Goal: Task Accomplishment & Management: Manage account settings

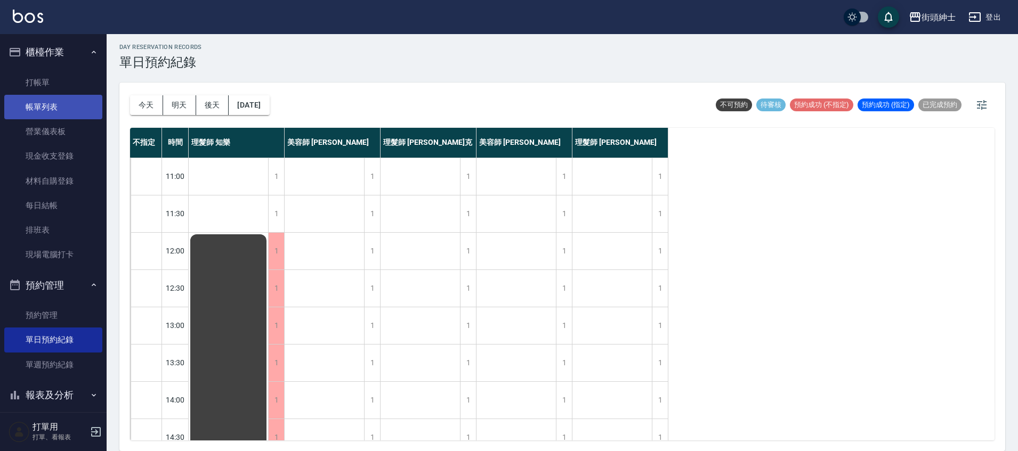
scroll to position [185, 0]
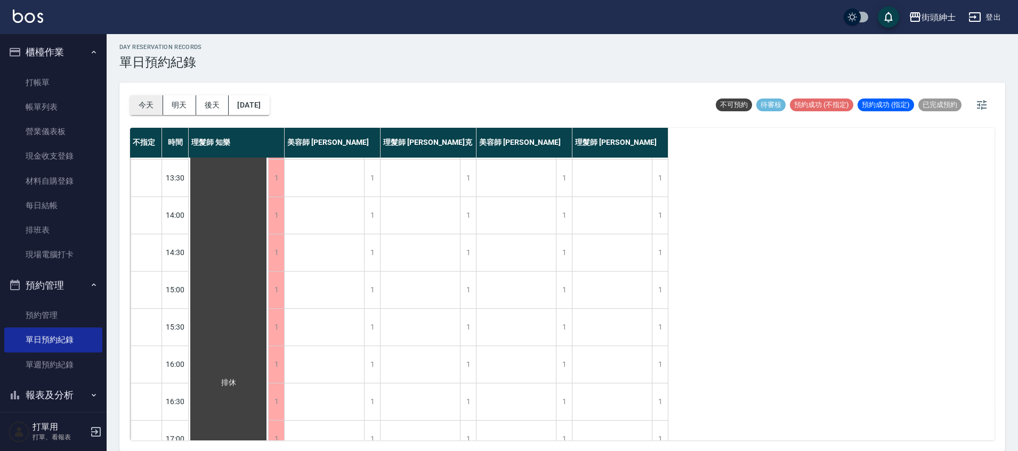
click at [148, 110] on button "今天" at bounding box center [146, 105] width 33 height 20
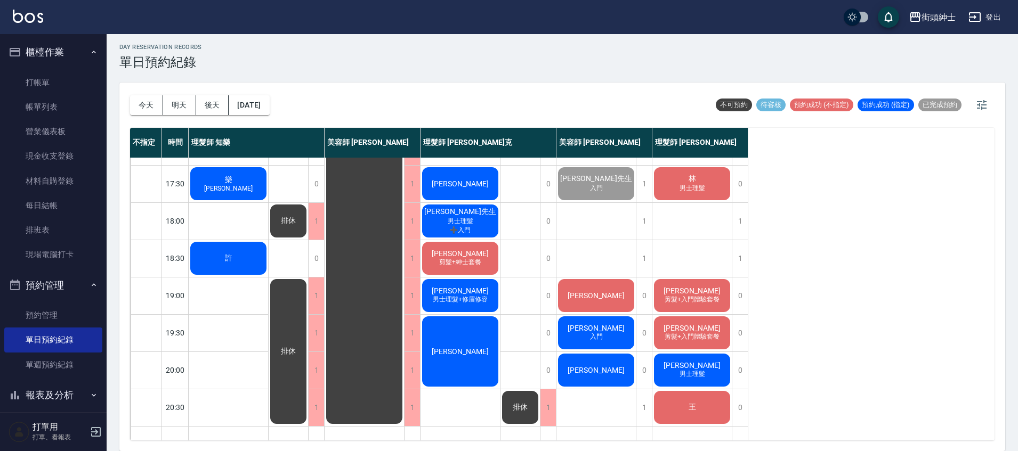
scroll to position [498, 0]
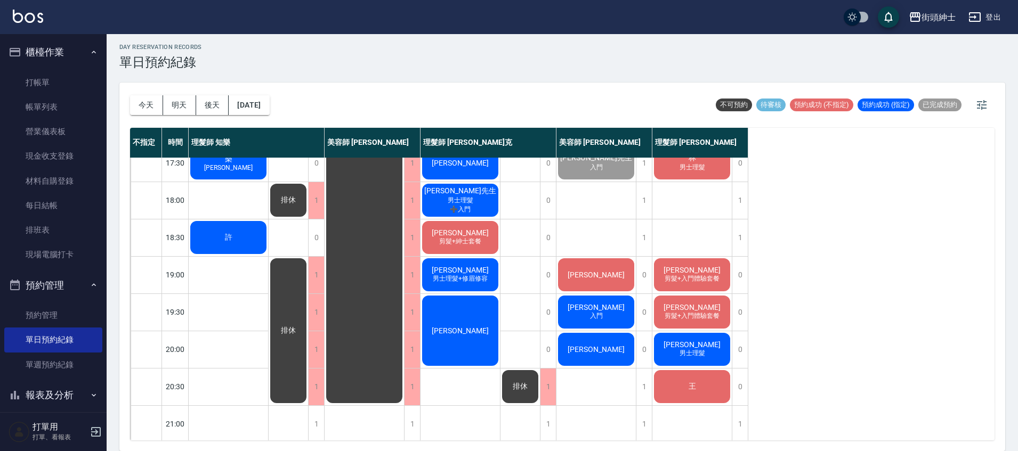
drag, startPoint x: 177, startPoint y: 109, endPoint x: 193, endPoint y: 104, distance: 16.5
click at [178, 109] on button "明天" at bounding box center [179, 105] width 33 height 20
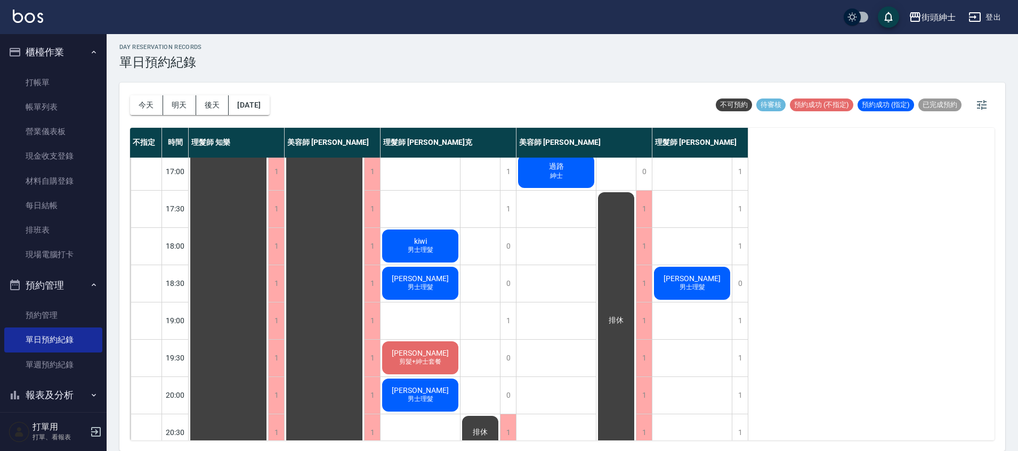
scroll to position [459, 0]
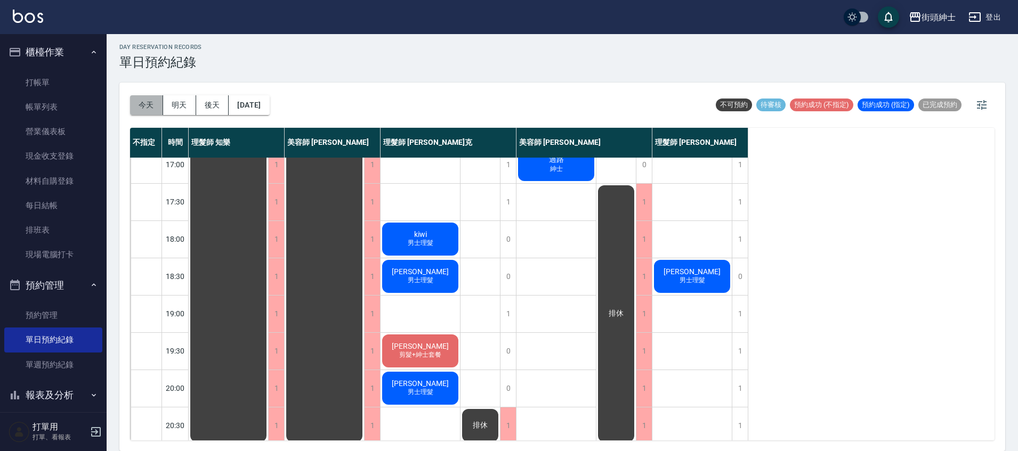
click at [142, 109] on button "今天" at bounding box center [146, 105] width 33 height 20
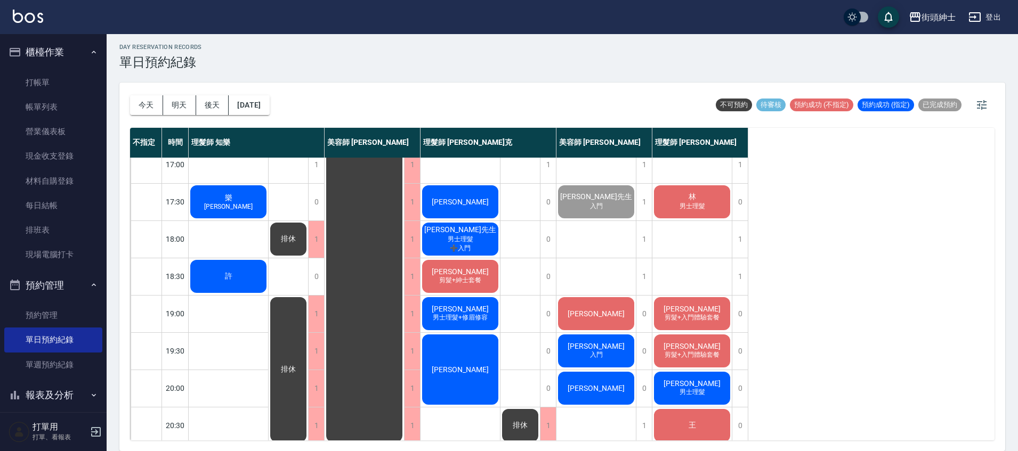
click at [236, 286] on div "許" at bounding box center [228, 276] width 79 height 36
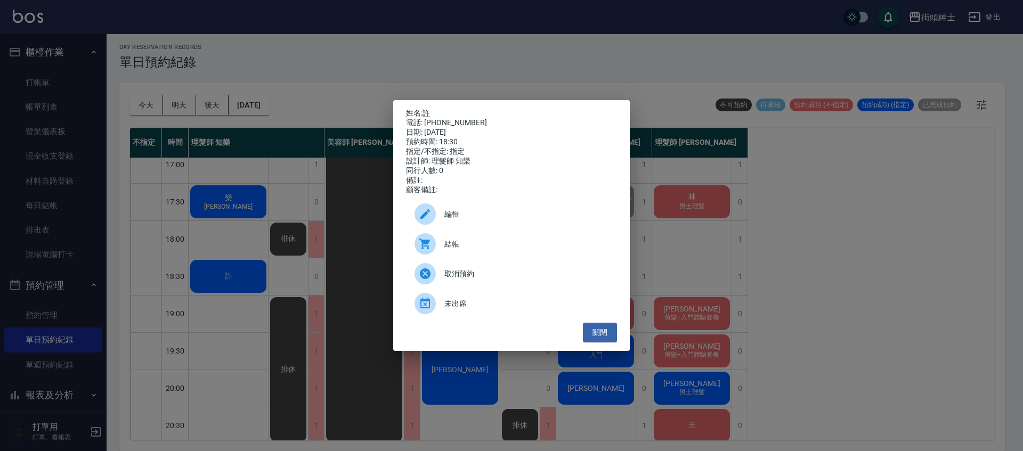
click at [468, 248] on span "結帳" at bounding box center [526, 244] width 164 height 11
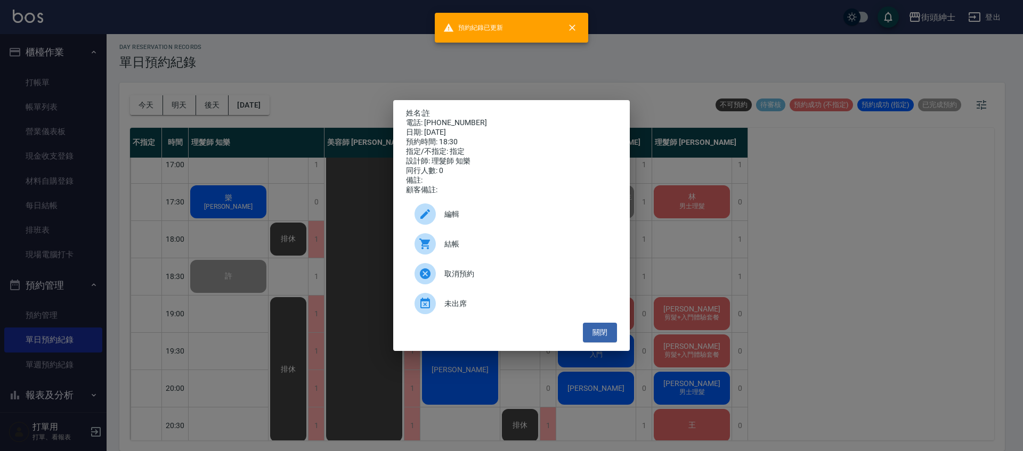
drag, startPoint x: 606, startPoint y: 335, endPoint x: 580, endPoint y: 330, distance: 26.6
click at [606, 336] on button "關閉" at bounding box center [600, 333] width 34 height 20
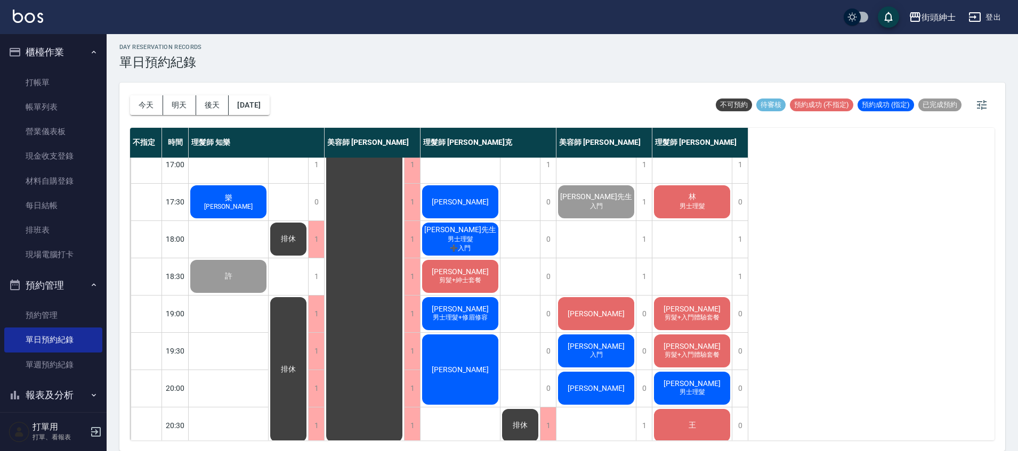
click at [250, 204] on div "樂 [PERSON_NAME]" at bounding box center [228, 202] width 79 height 36
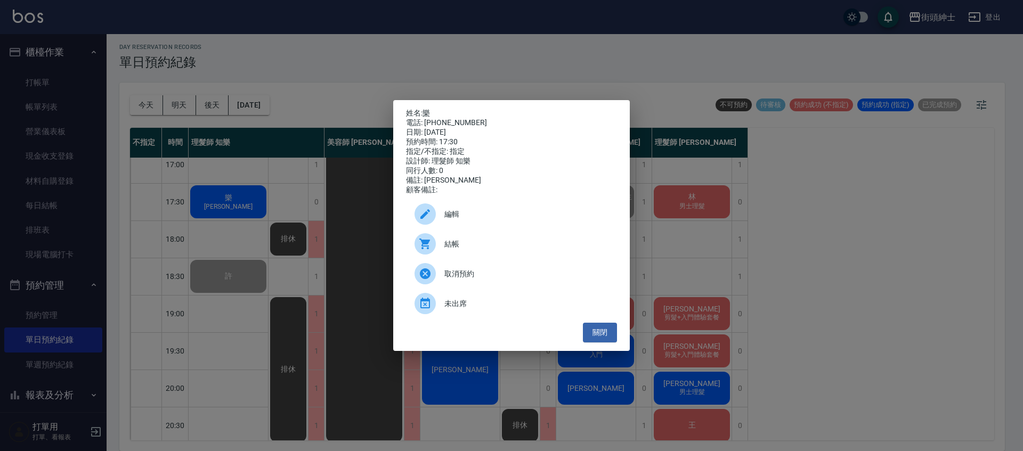
click at [444, 244] on span "結帳" at bounding box center [526, 244] width 164 height 11
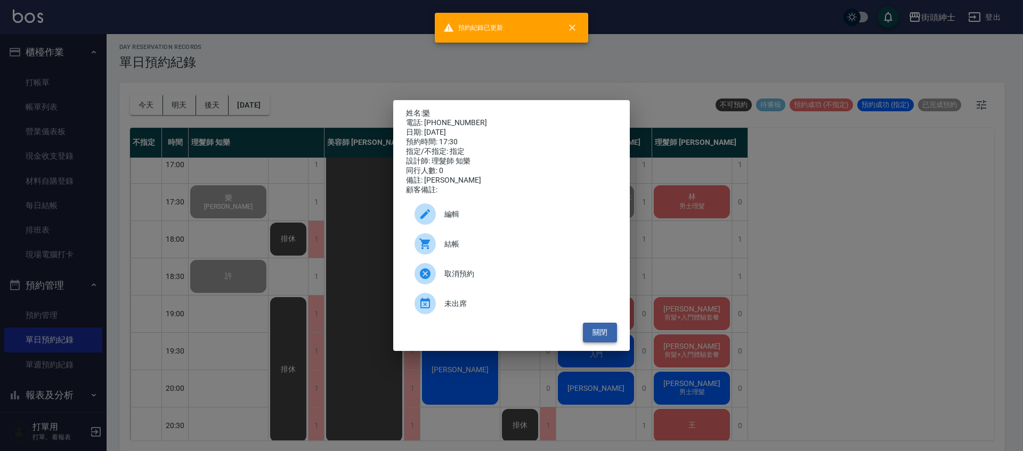
click at [608, 336] on button "關閉" at bounding box center [600, 333] width 34 height 20
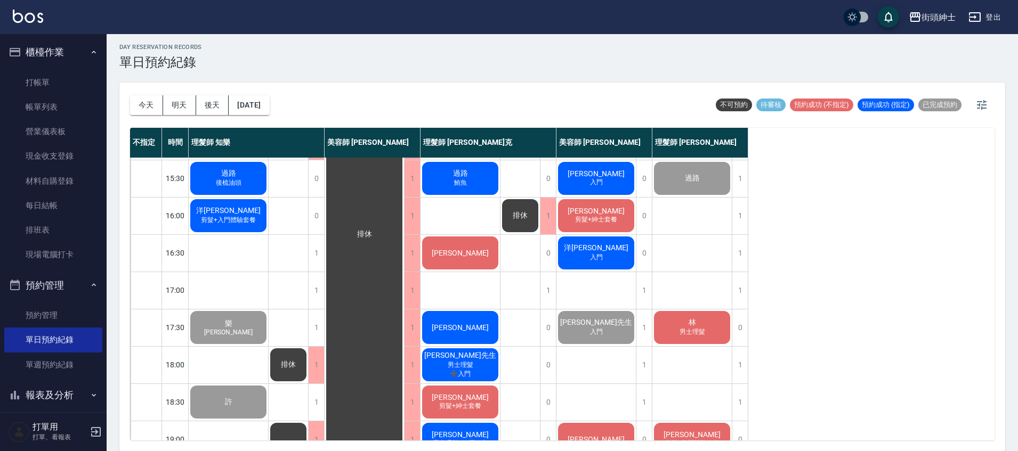
scroll to position [323, 0]
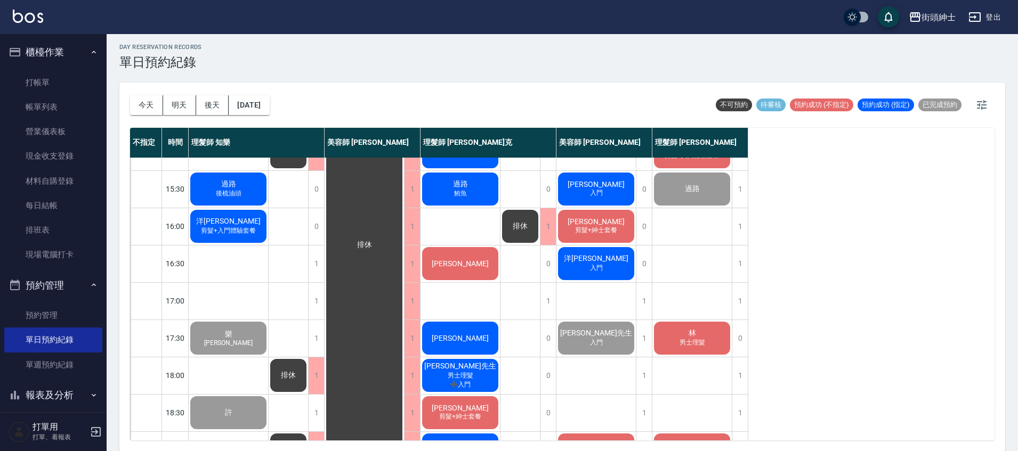
click at [237, 226] on span "洋[PERSON_NAME]" at bounding box center [228, 222] width 69 height 10
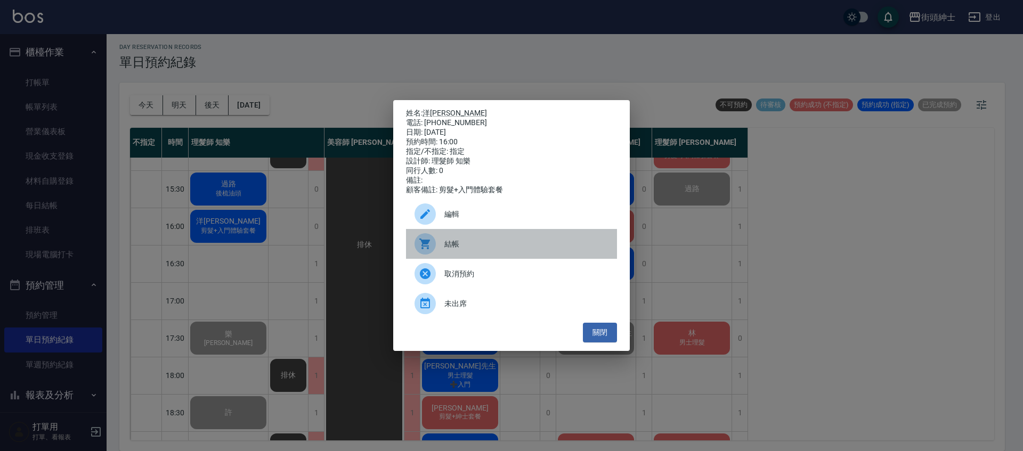
click at [464, 250] on span "結帳" at bounding box center [526, 244] width 164 height 11
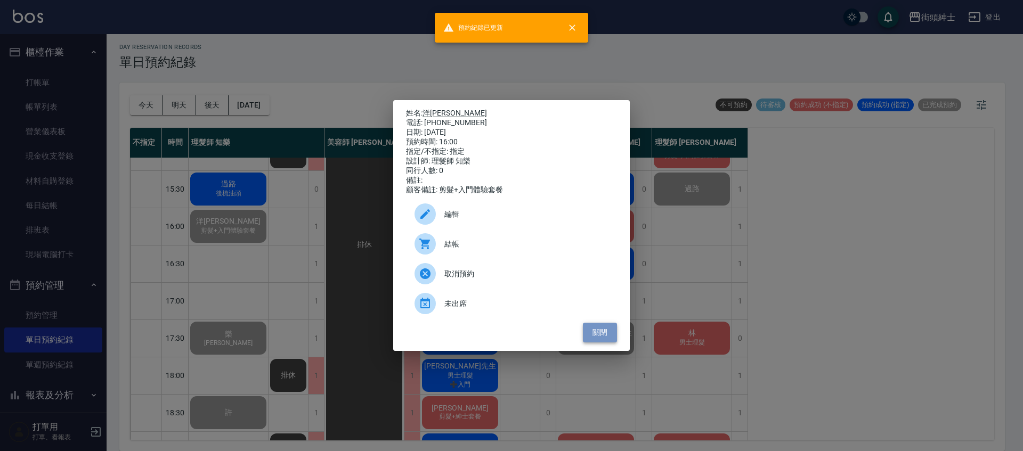
click at [607, 339] on button "關閉" at bounding box center [600, 333] width 34 height 20
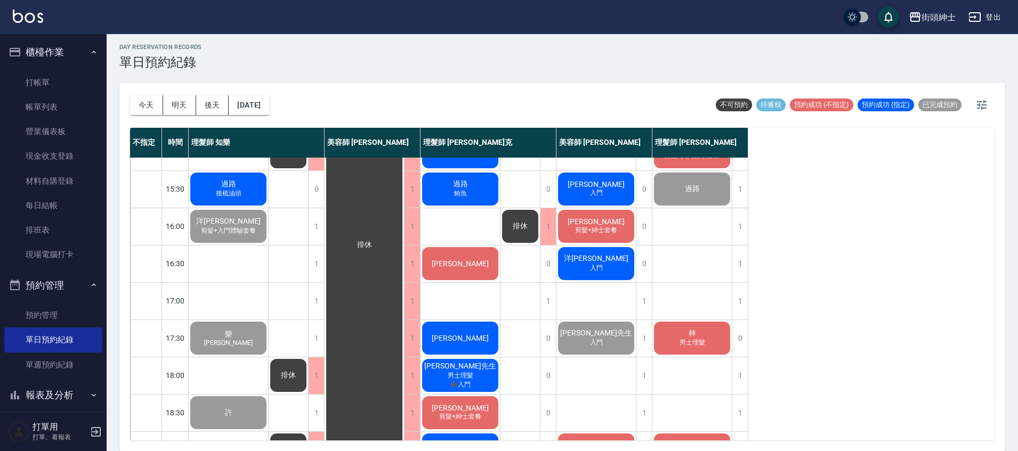
click at [208, 187] on div "過路 後梳油頭" at bounding box center [228, 189] width 79 height 36
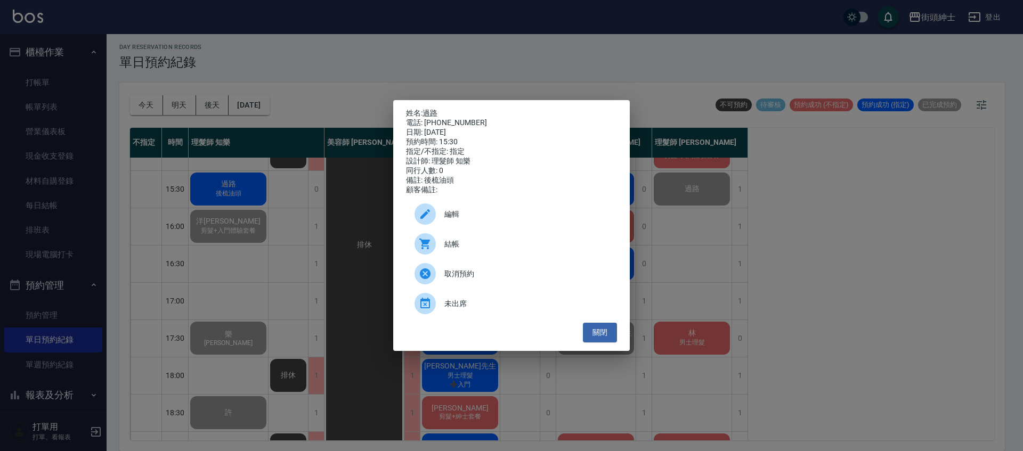
click at [482, 250] on span "結帳" at bounding box center [526, 244] width 164 height 11
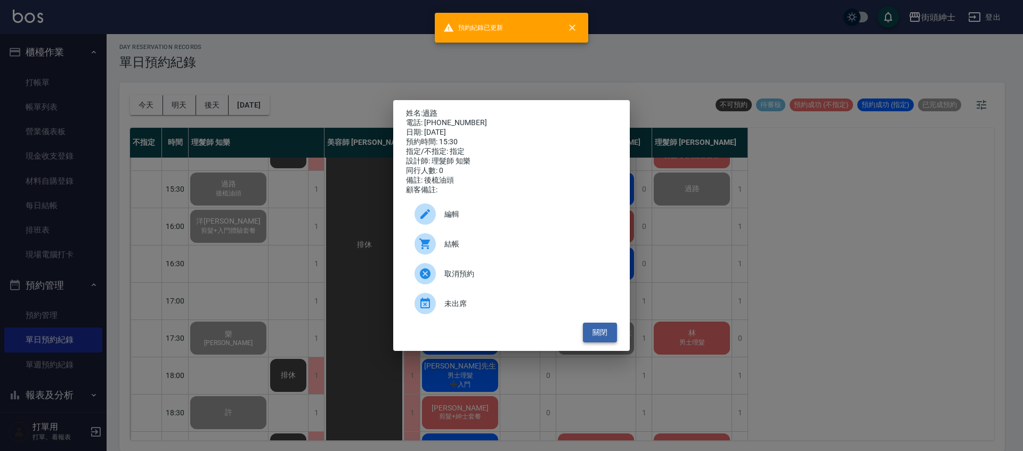
click at [587, 337] on button "關閉" at bounding box center [600, 333] width 34 height 20
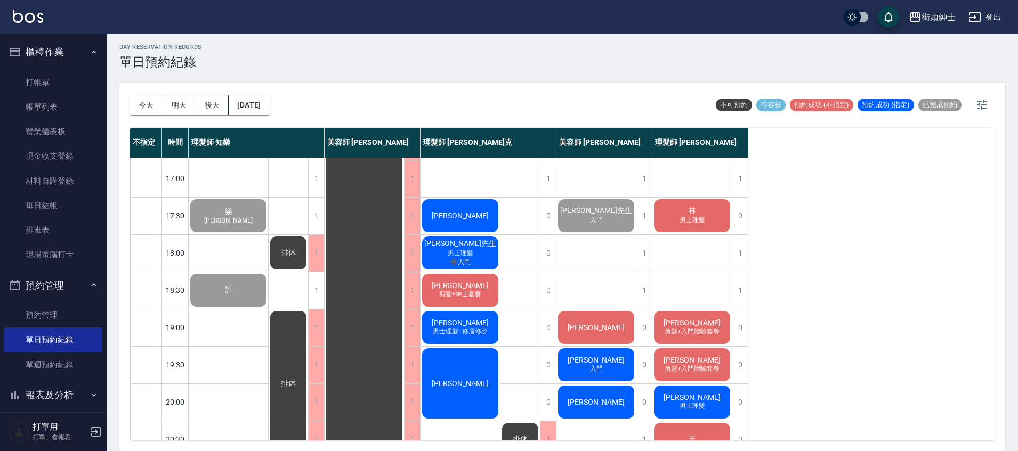
scroll to position [509, 0]
